Goal: Book appointment/travel/reservation

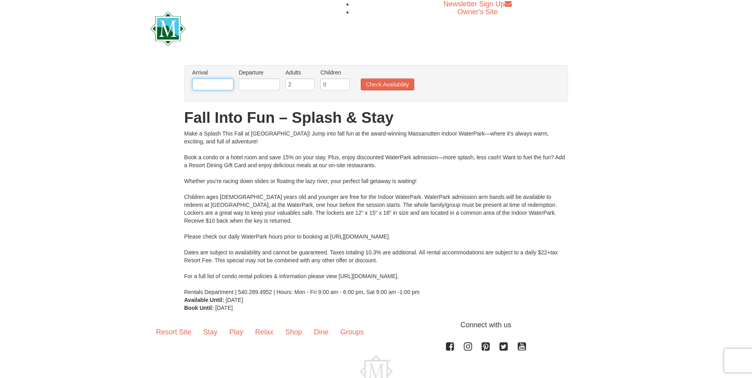
click at [211, 80] on input "text" at bounding box center [212, 85] width 41 height 12
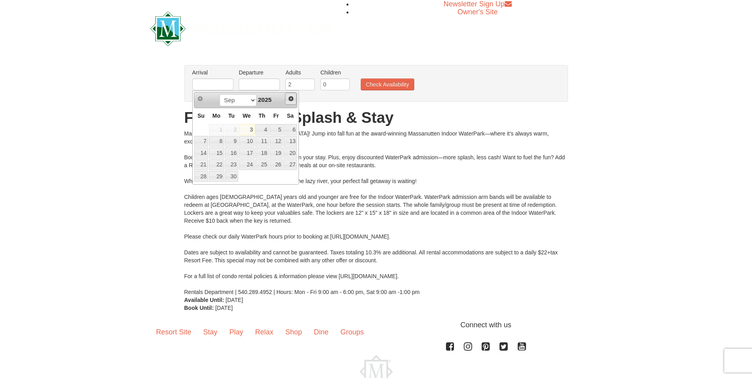
click at [292, 98] on span "Next" at bounding box center [291, 99] width 6 height 6
click at [277, 155] on link "17" at bounding box center [276, 152] width 13 height 11
type input "[DATE]"
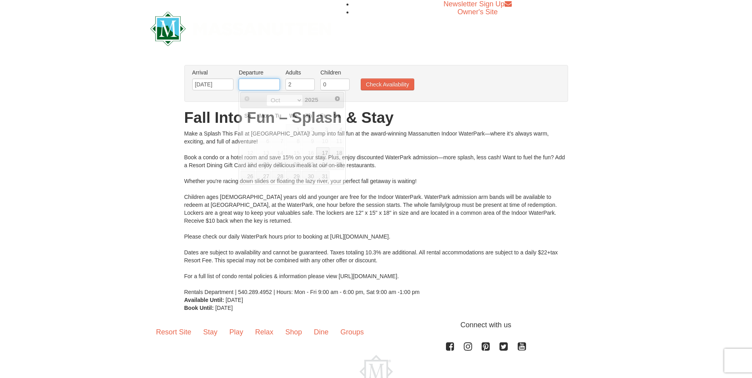
click at [261, 82] on input "text" at bounding box center [259, 85] width 41 height 12
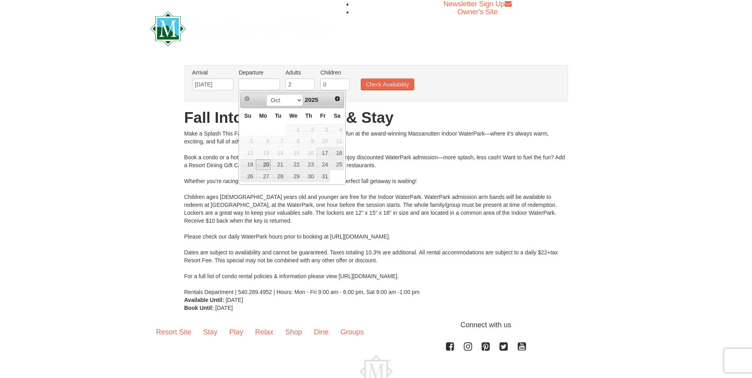
click at [265, 167] on link "20" at bounding box center [263, 164] width 15 height 11
type input "[DATE]"
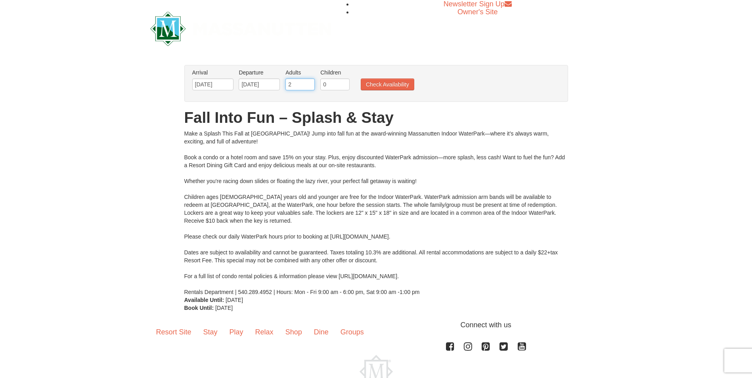
click at [301, 86] on input "2" at bounding box center [299, 85] width 29 height 12
type input "3"
click at [310, 80] on input "3" at bounding box center [299, 85] width 29 height 12
click at [376, 86] on button "Check Availability" at bounding box center [388, 85] width 54 height 12
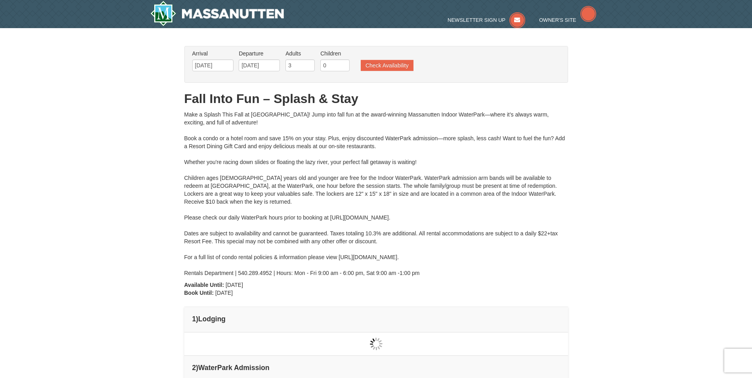
type input "[DATE]"
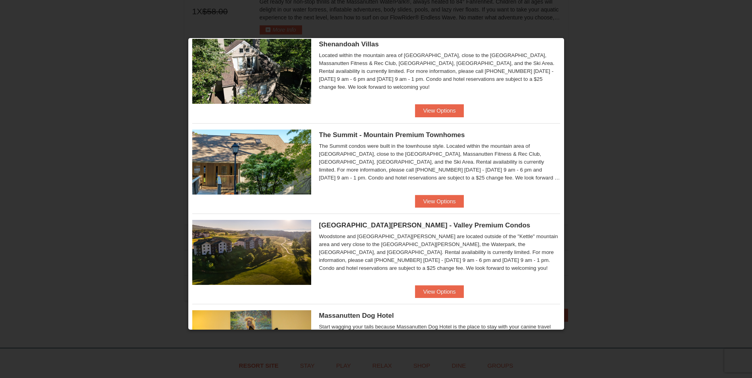
scroll to position [204, 0]
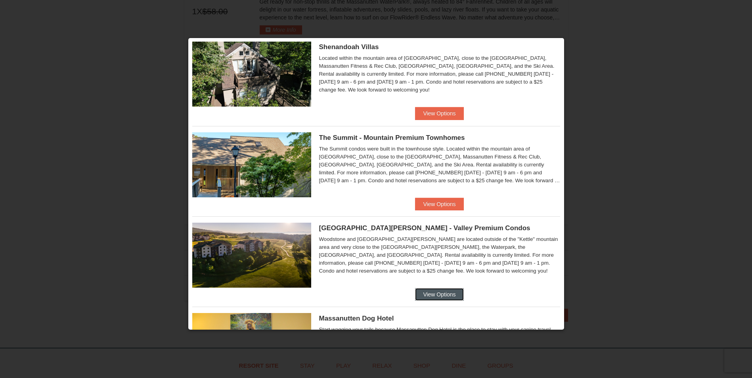
click at [427, 295] on button "View Options" at bounding box center [439, 294] width 48 height 13
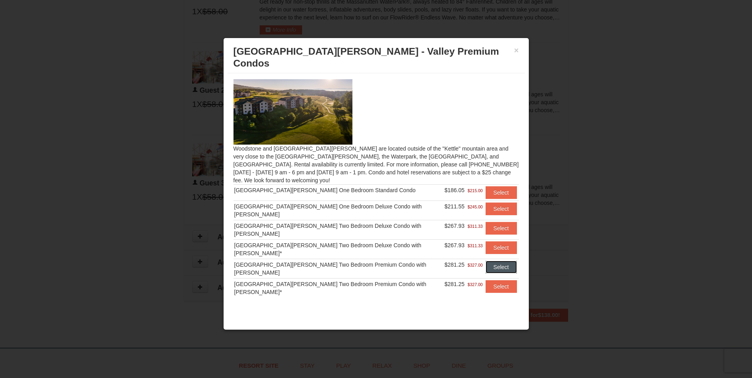
click at [499, 261] on button "Select" at bounding box center [501, 267] width 31 height 13
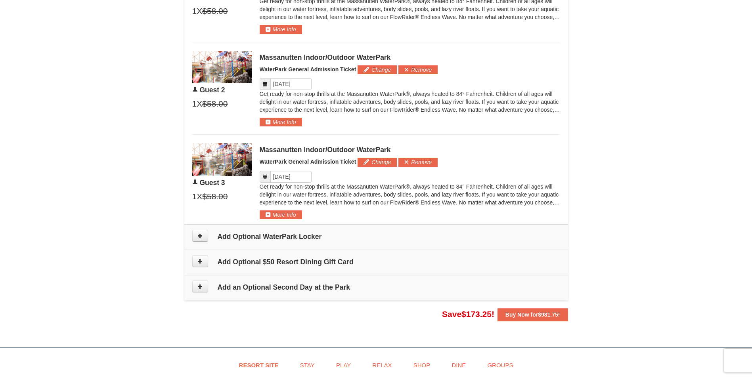
scroll to position [491, 0]
click at [221, 164] on img at bounding box center [221, 160] width 59 height 33
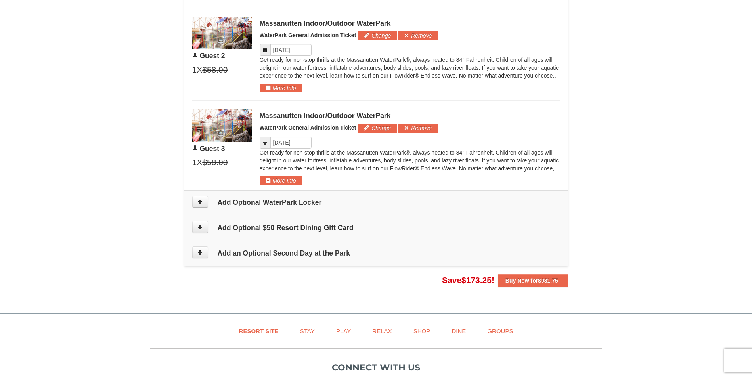
scroll to position [571, 0]
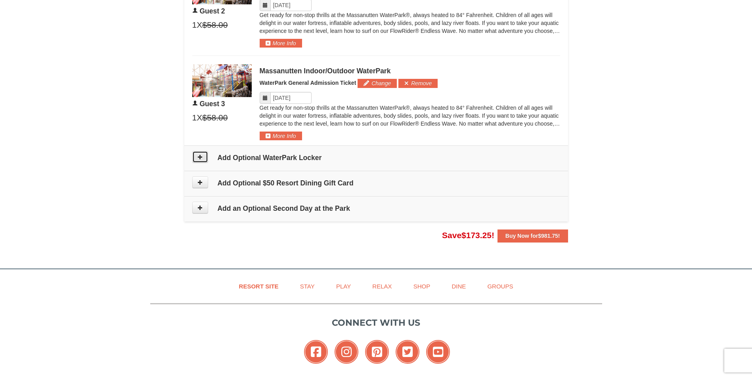
click at [195, 156] on button at bounding box center [200, 157] width 16 height 12
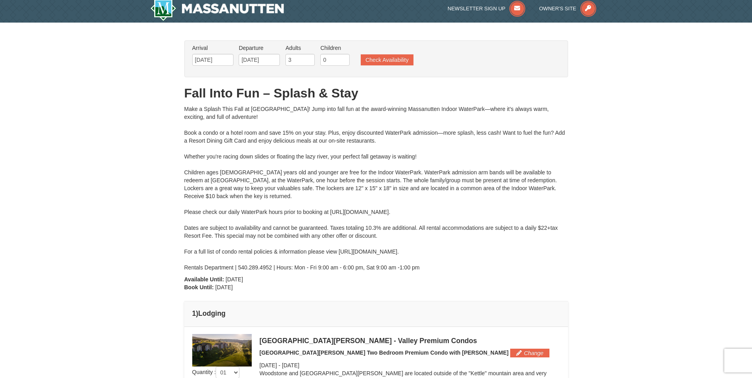
scroll to position [0, 0]
